Goal: Transaction & Acquisition: Download file/media

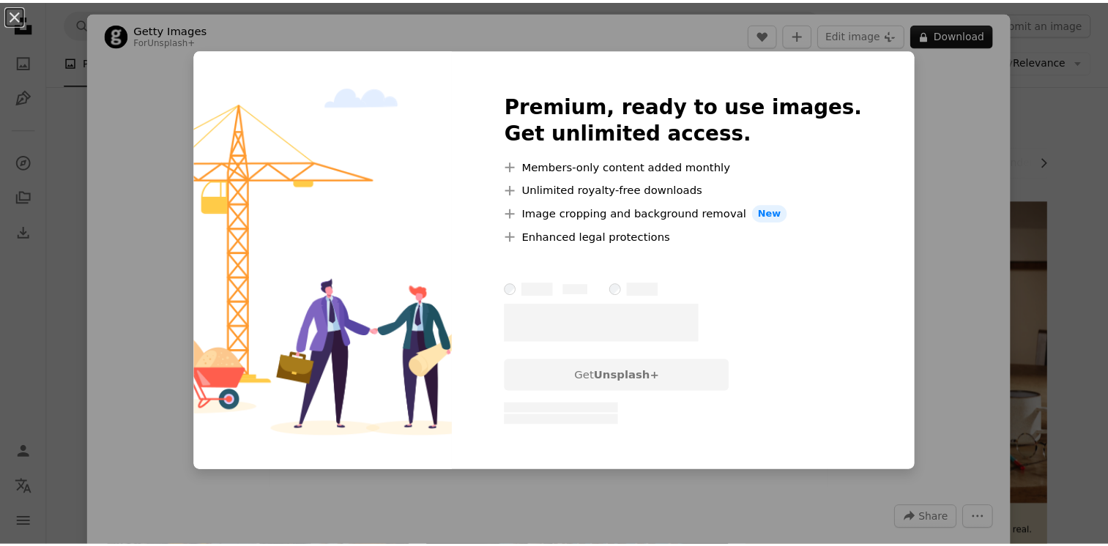
scroll to position [552, 0]
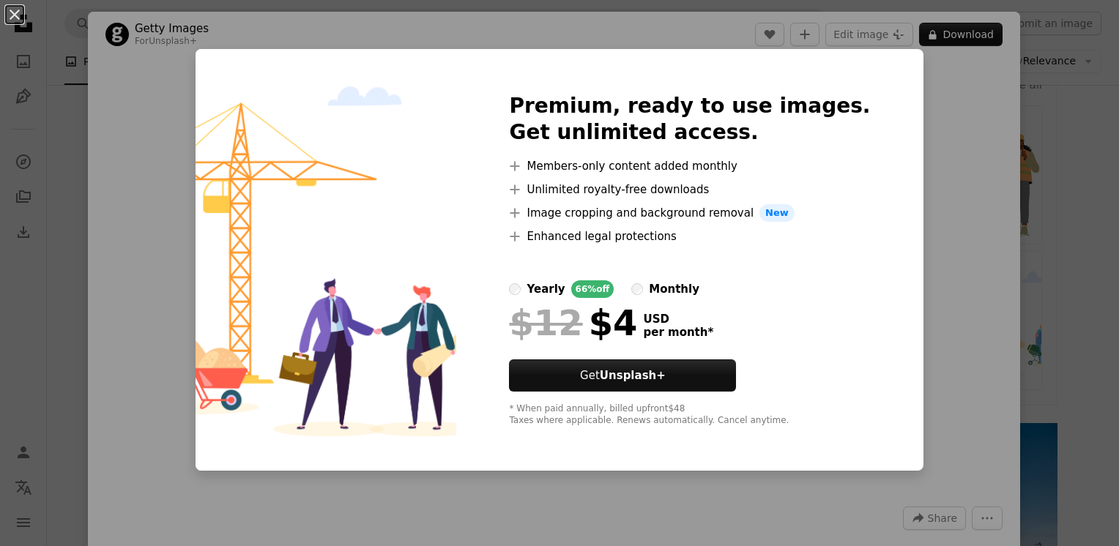
click at [950, 186] on div "An X shape Premium, ready to use images. Get unlimited access. A plus sign Memb…" at bounding box center [559, 273] width 1119 height 546
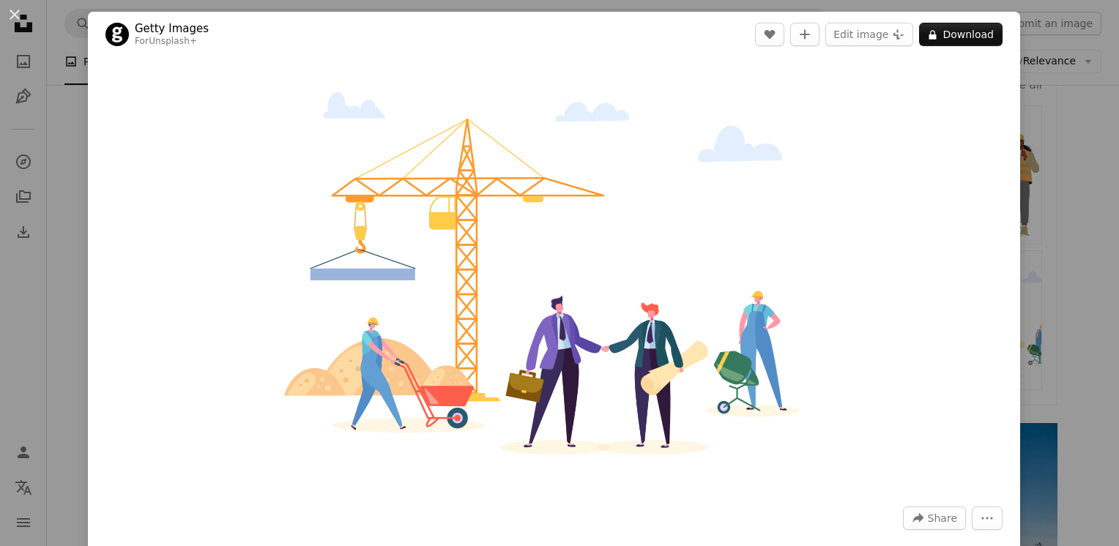
click at [1031, 406] on div "An X shape Getty Images For Unsplash+ A heart A plus sign Edit image Plus sign …" at bounding box center [559, 273] width 1119 height 546
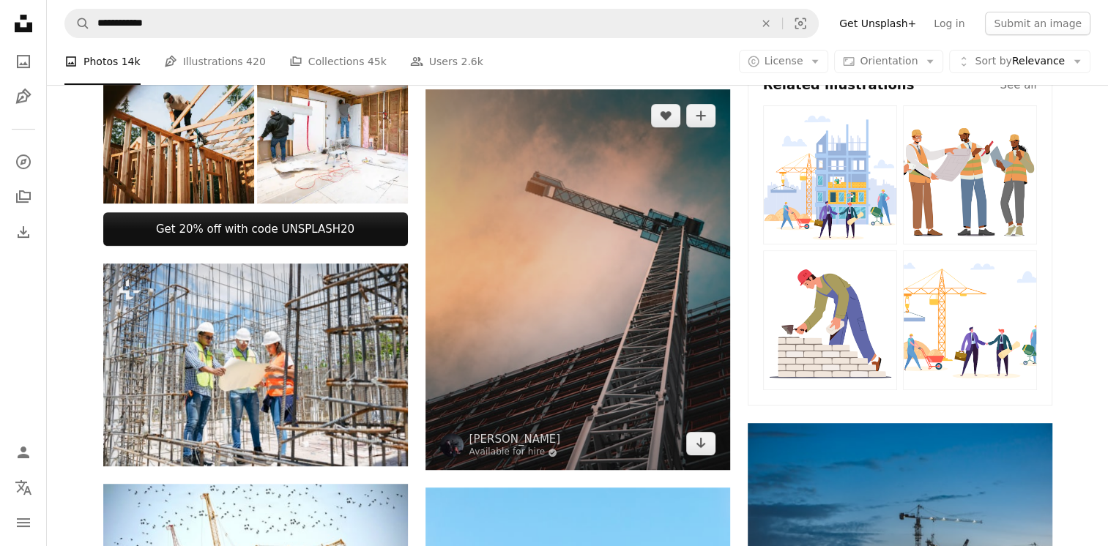
click at [563, 318] on img at bounding box center [578, 279] width 305 height 381
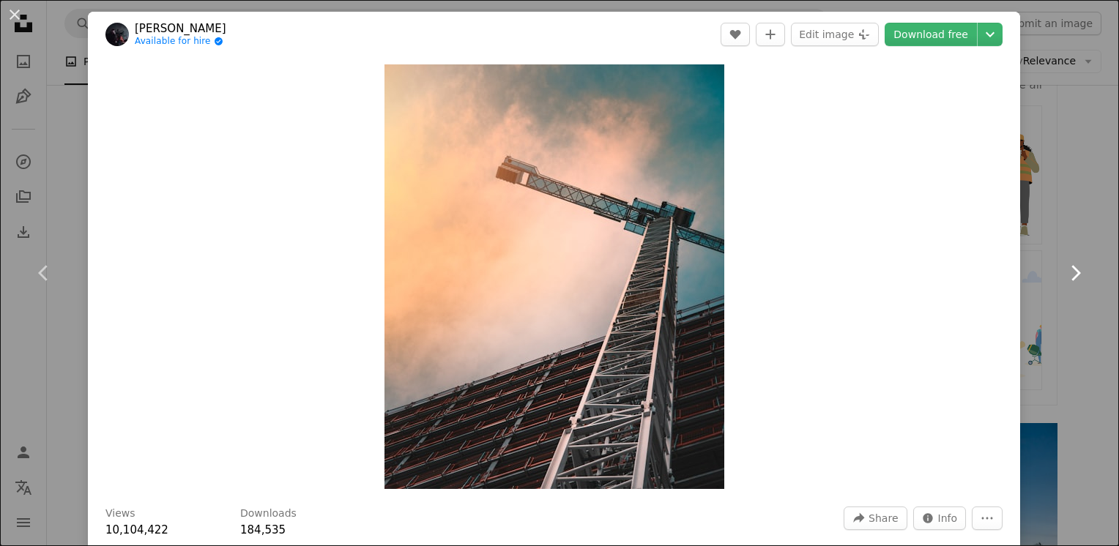
click at [1064, 217] on link "Chevron right" at bounding box center [1075, 273] width 88 height 141
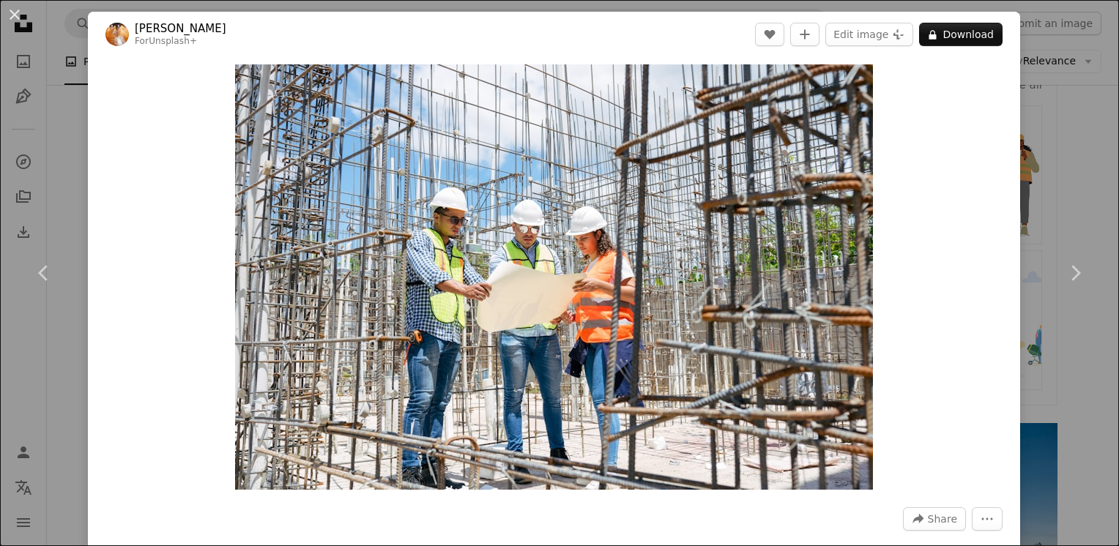
click at [56, 166] on div "An X shape Chevron left Chevron right [PERSON_NAME] For Unsplash+ A heart A plu…" at bounding box center [559, 273] width 1119 height 546
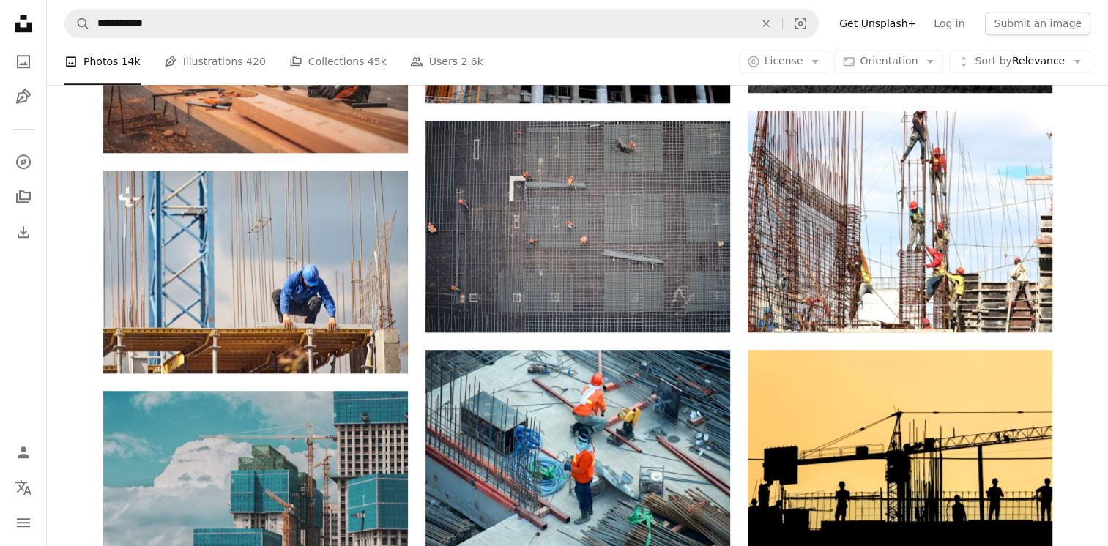
scroll to position [1310, 0]
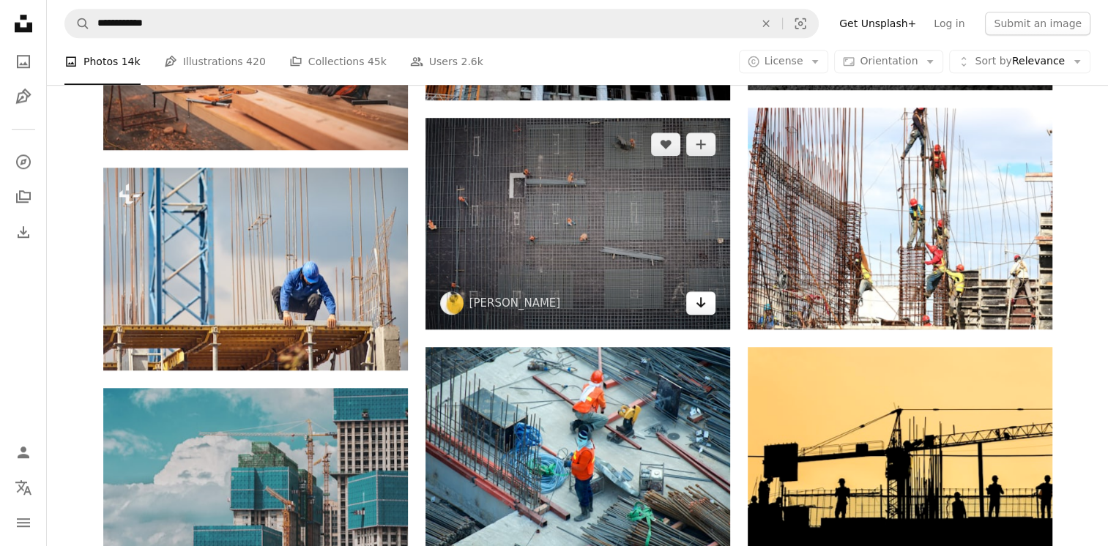
click at [697, 299] on icon "Arrow pointing down" at bounding box center [701, 303] width 12 height 18
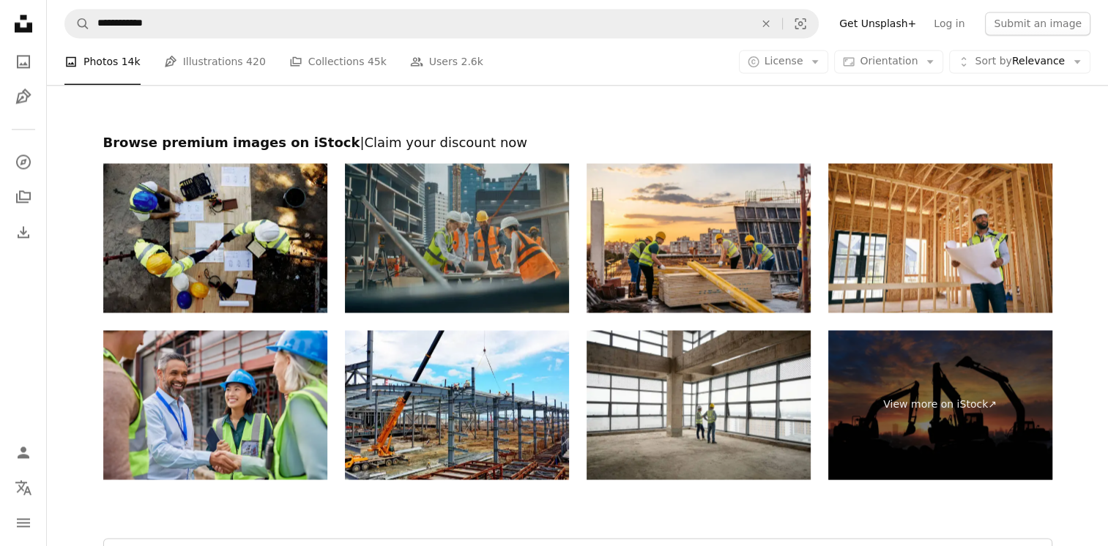
scroll to position [2228, 0]
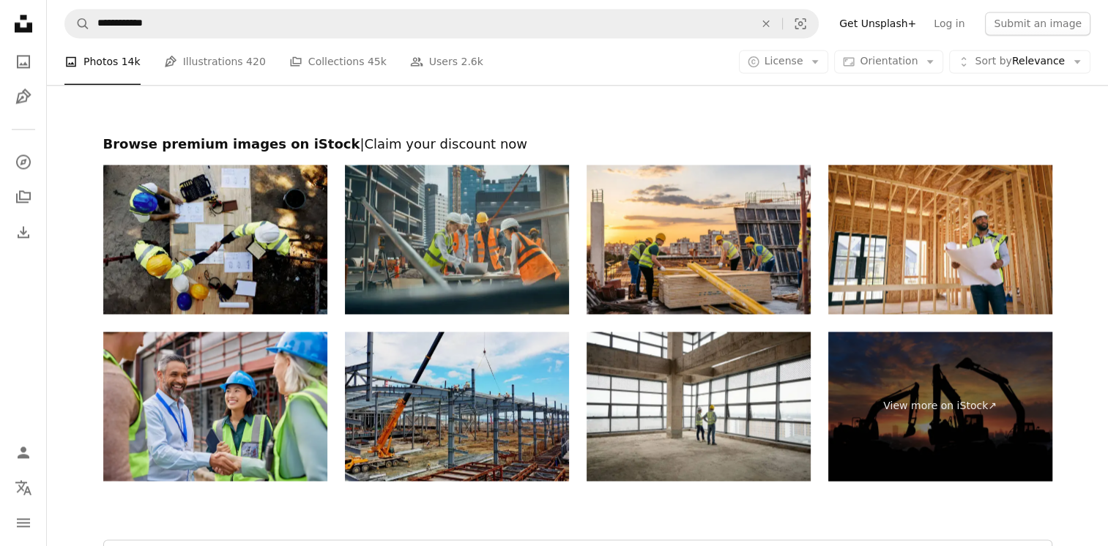
click at [495, 444] on img at bounding box center [457, 406] width 224 height 149
